Goal: Transaction & Acquisition: Register for event/course

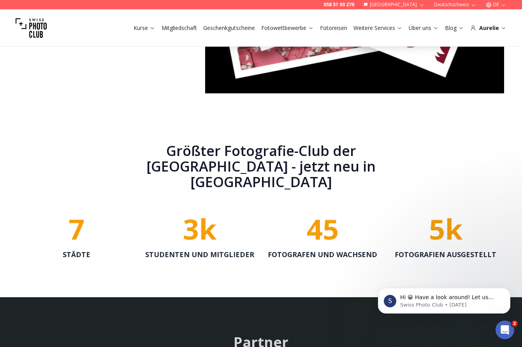
click at [153, 28] on icon at bounding box center [153, 28] width 4 height 2
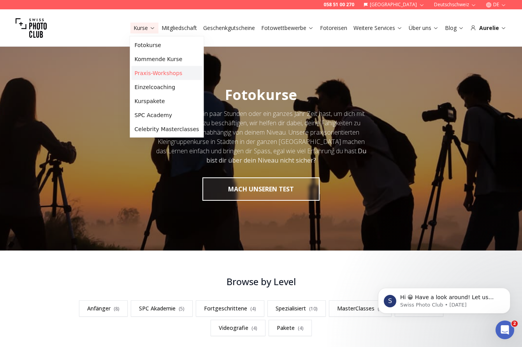
click at [151, 75] on link "Praxis-Workshops" at bounding box center [167, 73] width 71 height 14
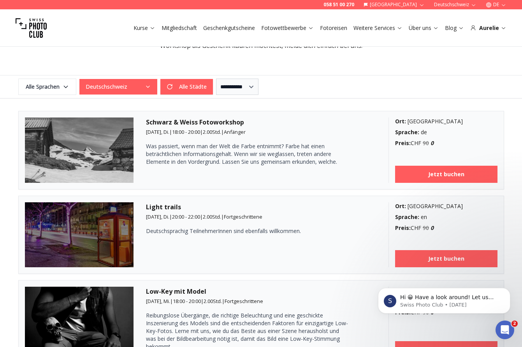
scroll to position [197, 0]
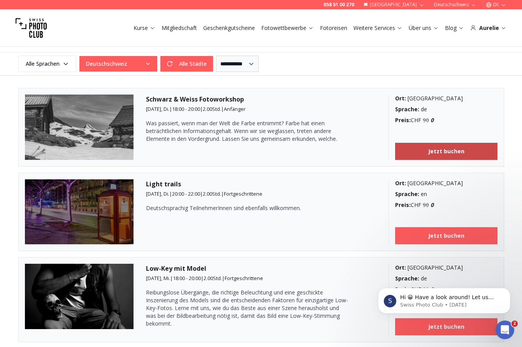
click at [402, 148] on link "Jetzt buchen" at bounding box center [446, 151] width 102 height 17
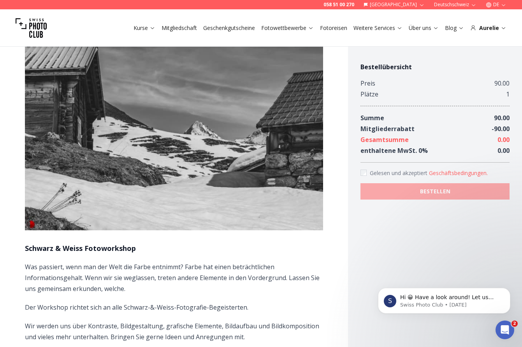
scroll to position [30, 0]
click at [441, 172] on button "Geschäftsbedingungen ." at bounding box center [458, 173] width 59 height 8
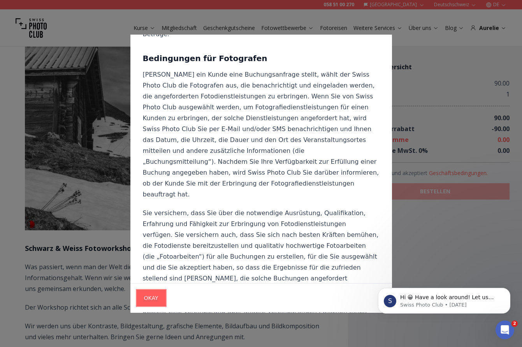
scroll to position [7660, 0]
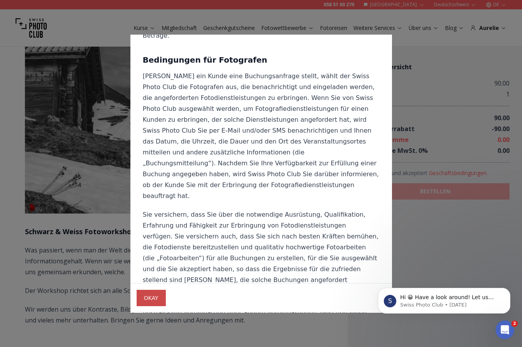
click at [146, 298] on span "OKAY" at bounding box center [151, 298] width 27 height 14
